Goal: Navigation & Orientation: Understand site structure

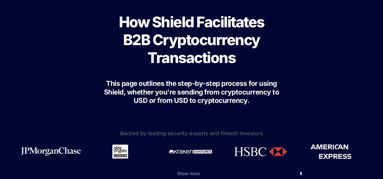
scroll to position [36, 0]
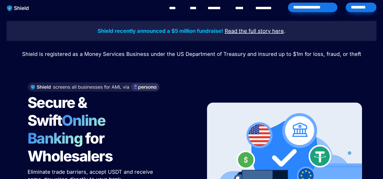
click at [134, 135] on h1 "Secure & Swift Online Banking for Wholesalers" at bounding box center [93, 130] width 131 height 76
click at [20, 11] on img "main navigation" at bounding box center [17, 8] width 27 height 11
